Goal: Information Seeking & Learning: Check status

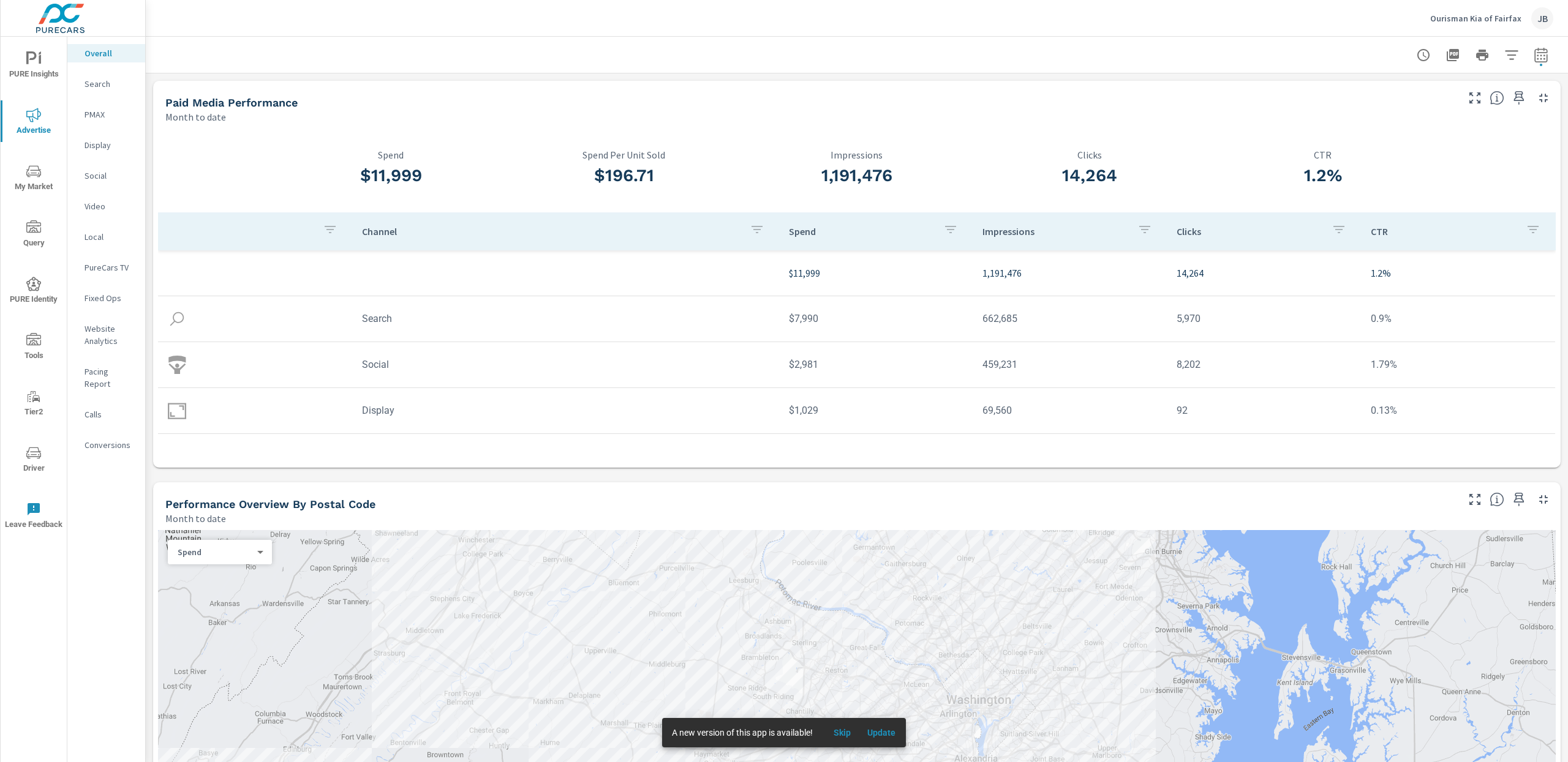
click at [1460, 18] on p "Ourisman Kia of Fairfax" at bounding box center [1475, 18] width 91 height 11
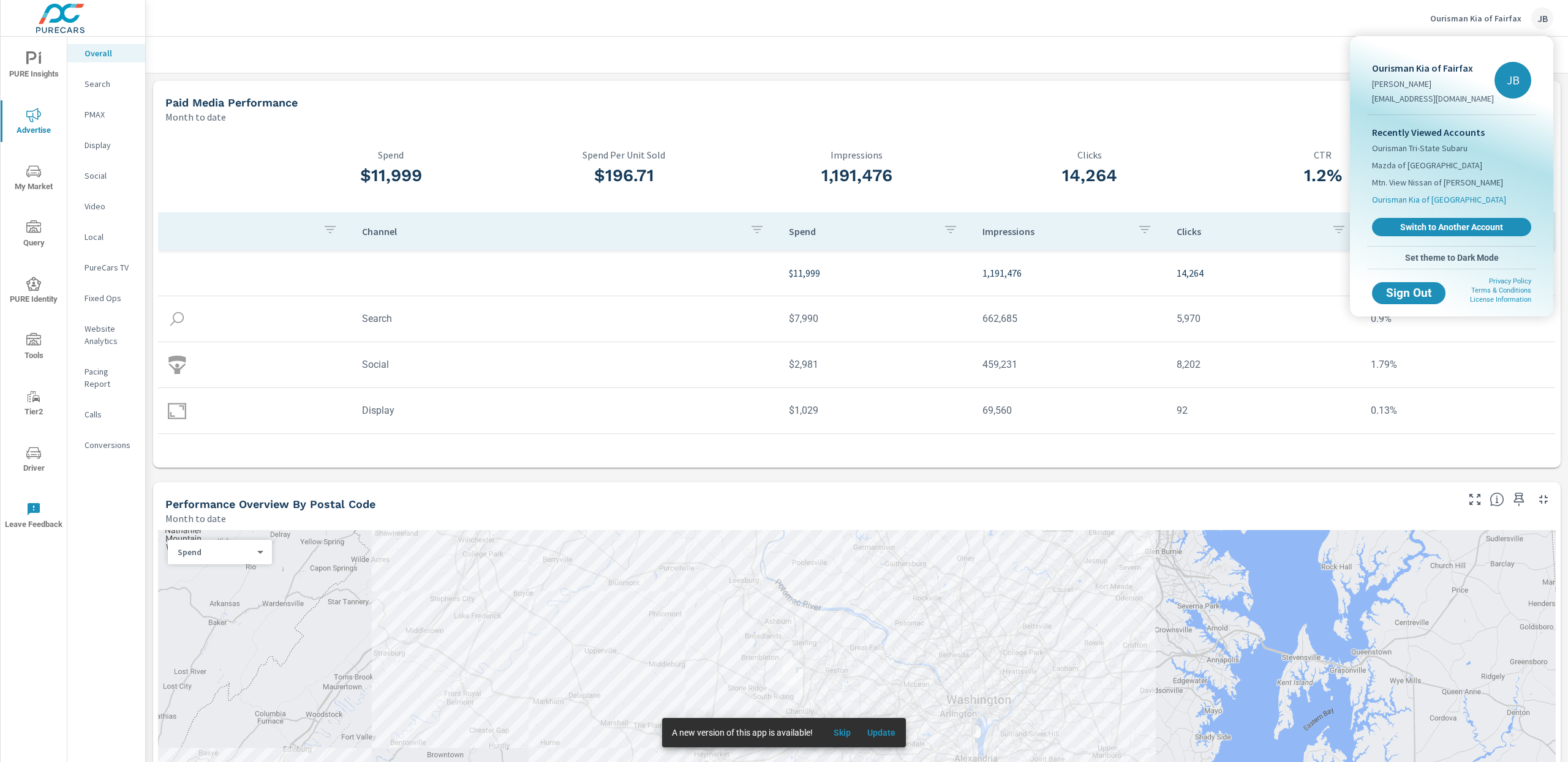
click at [1432, 194] on span "Ourisman Kia of Catonsville" at bounding box center [1439, 199] width 134 height 12
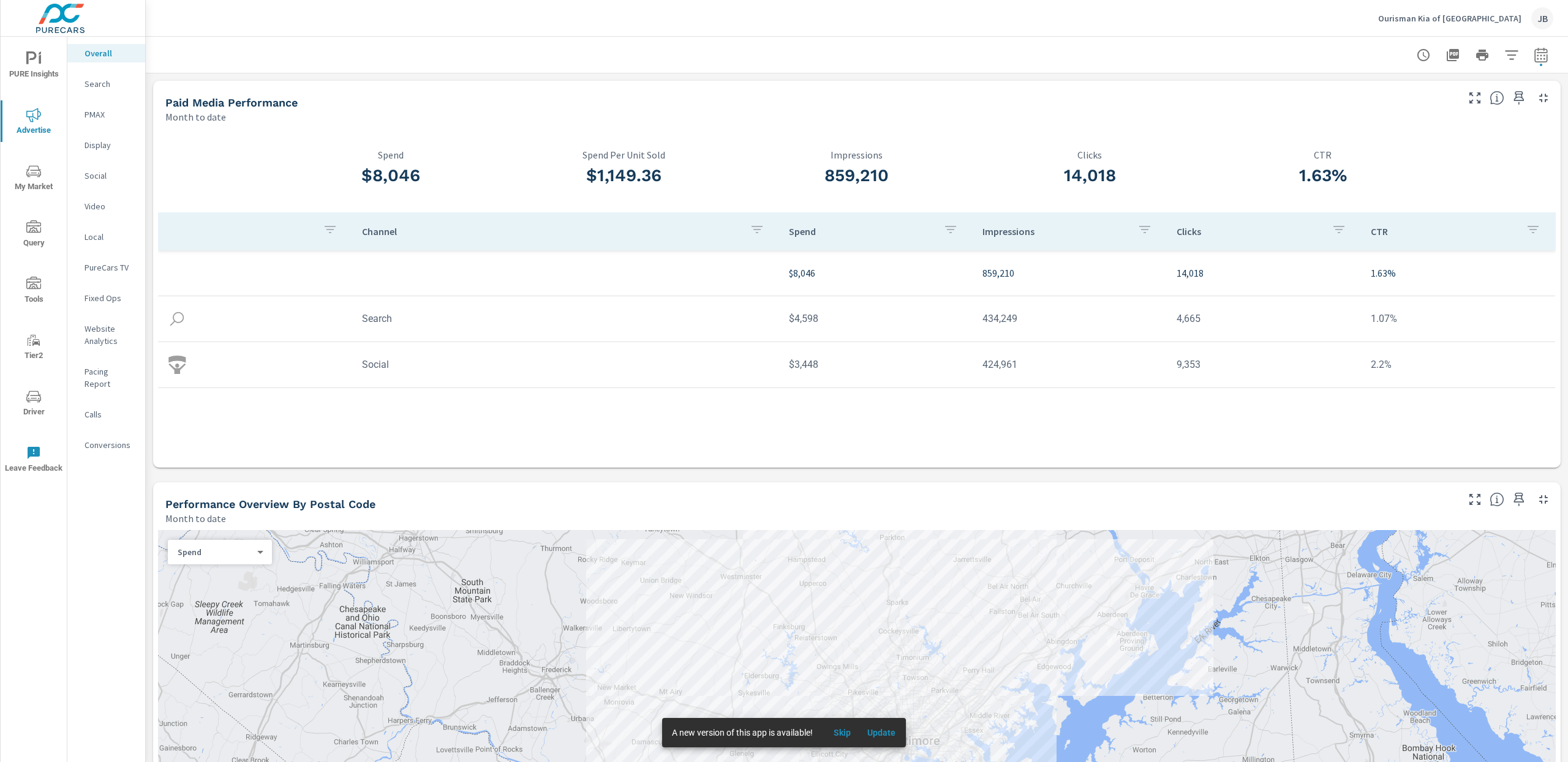
click at [37, 392] on icon "nav menu" at bounding box center [33, 396] width 15 height 15
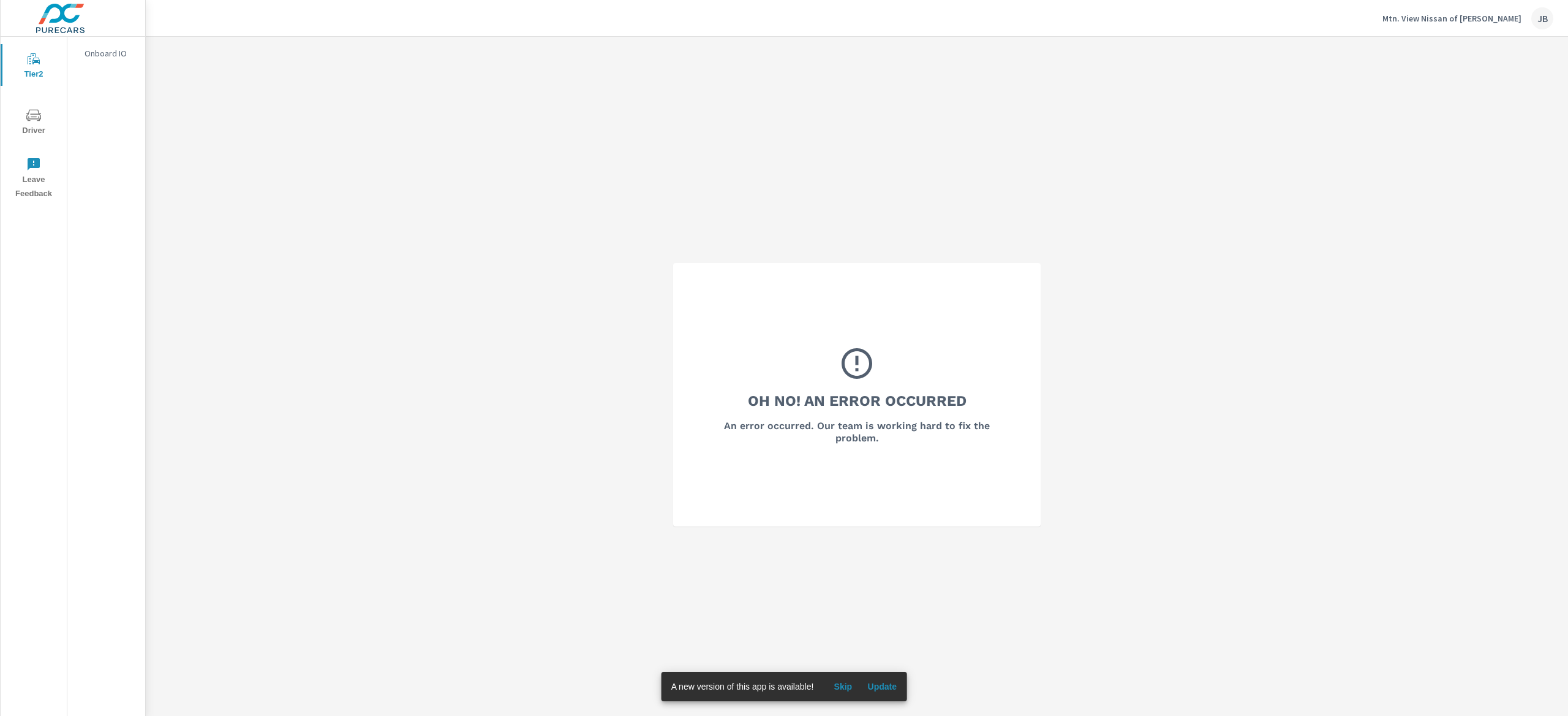
click at [1431, 19] on p "Mtn. View Nissan of [PERSON_NAME]" at bounding box center [1451, 18] width 139 height 11
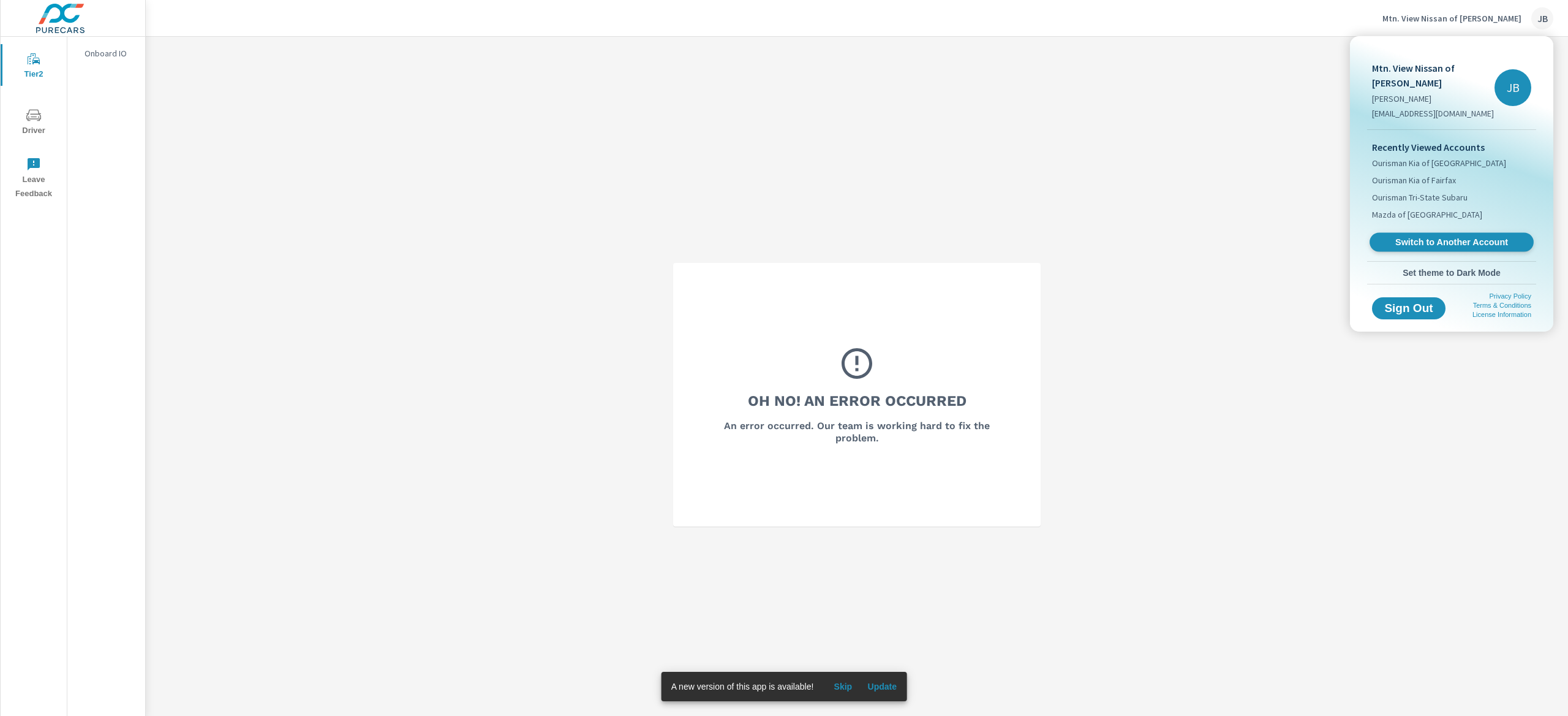
click at [1440, 236] on span "Switch to Another Account" at bounding box center [1451, 242] width 150 height 12
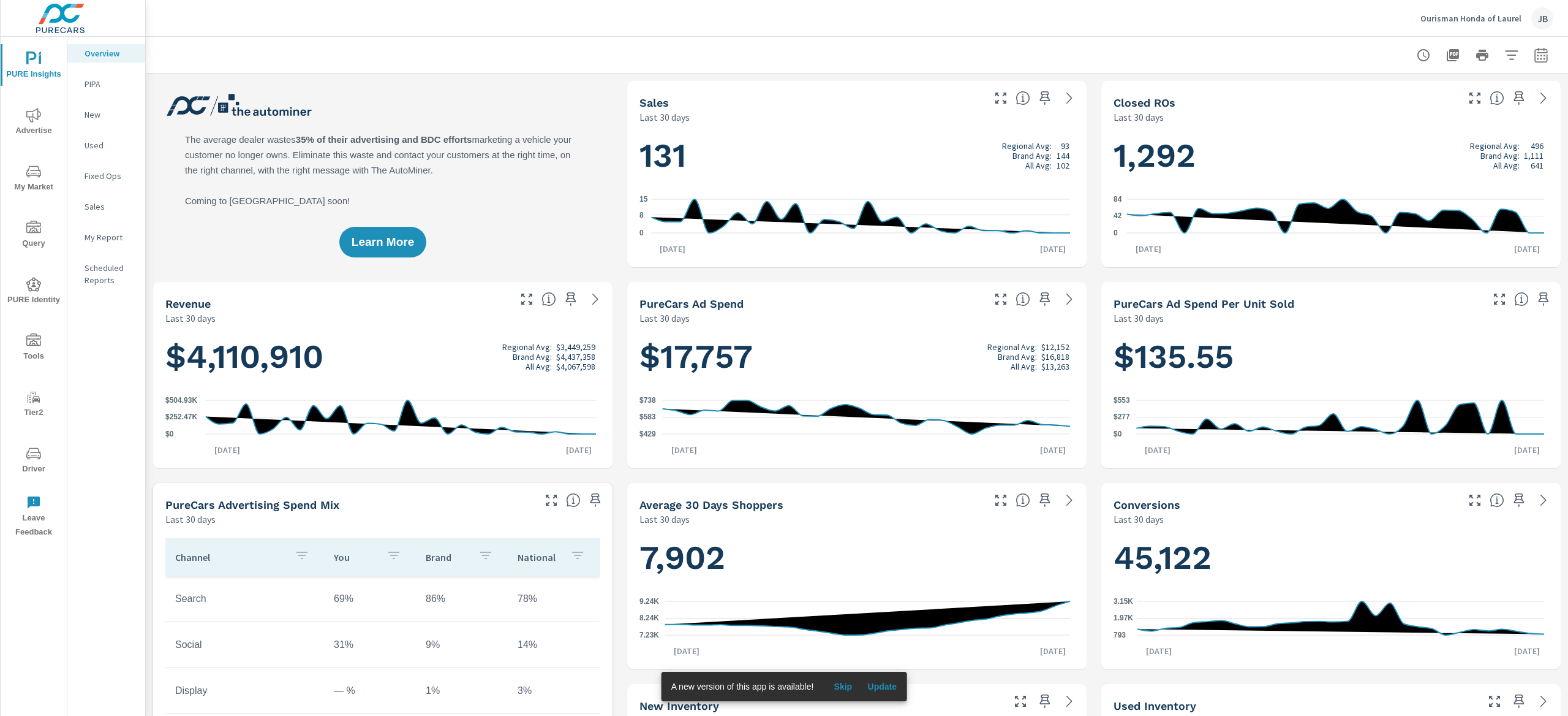
scroll to position [1, 0]
click at [32, 464] on span "Driver" at bounding box center [34, 461] width 59 height 30
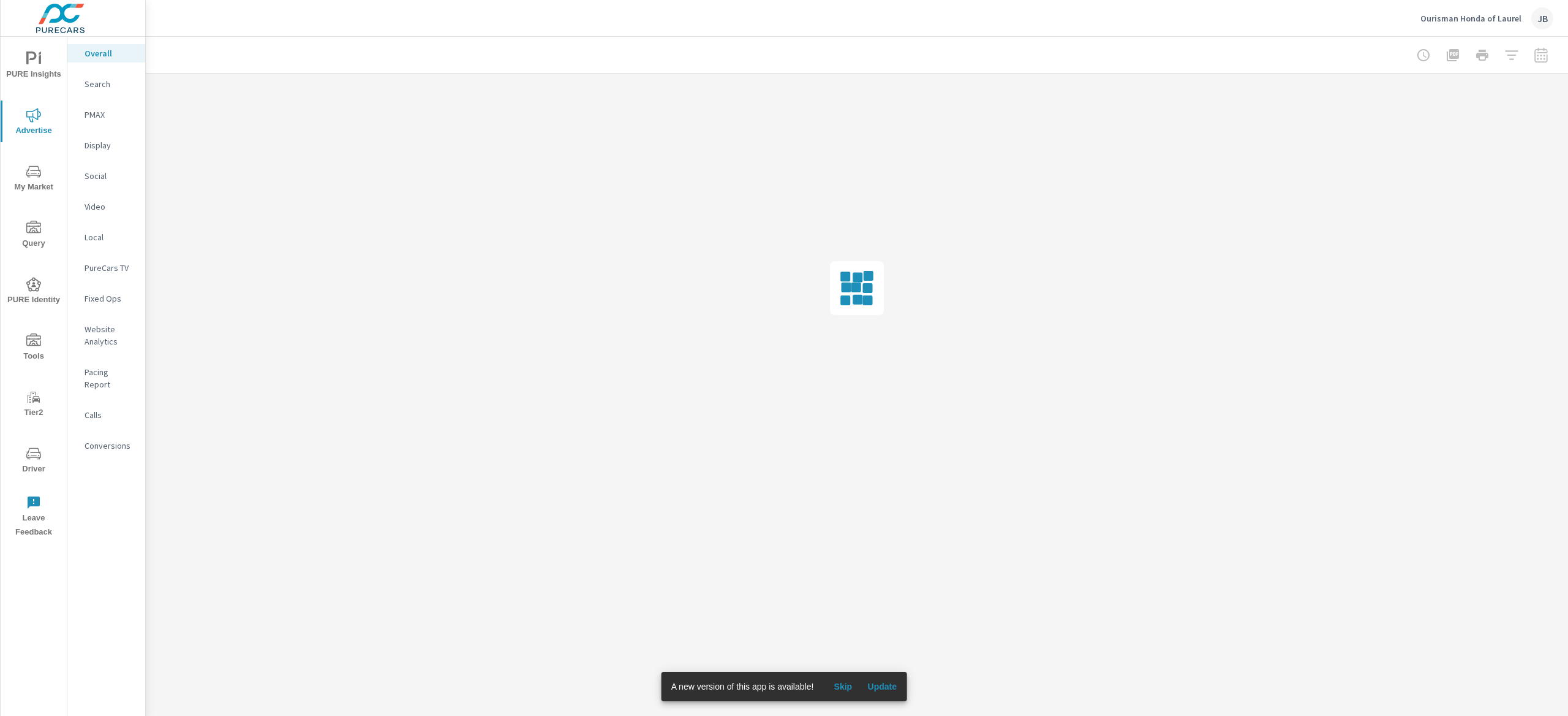
click at [845, 687] on span "Skip" at bounding box center [842, 686] width 29 height 11
